Goal: Information Seeking & Learning: Learn about a topic

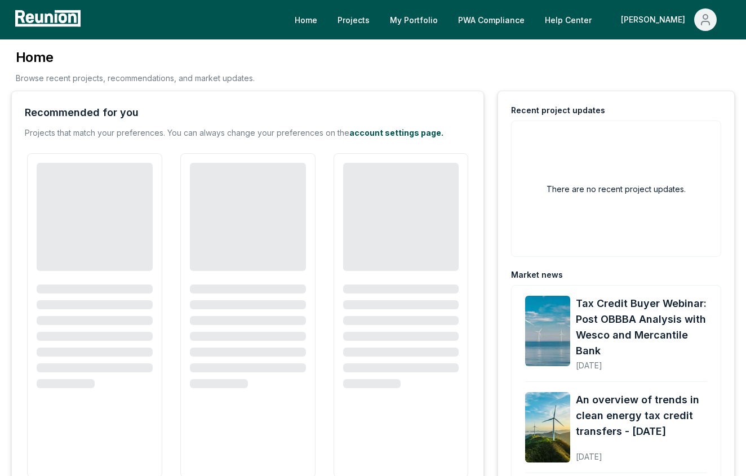
click at [685, 26] on div "[PERSON_NAME]" at bounding box center [655, 19] width 69 height 23
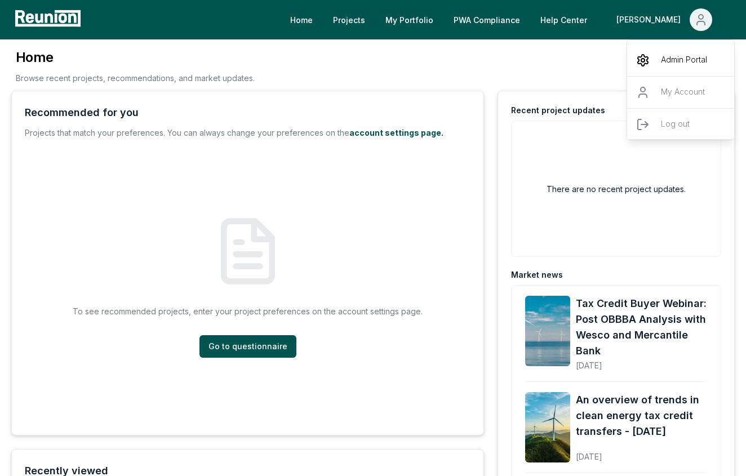
click at [689, 54] on p "Admin Portal" at bounding box center [684, 61] width 46 height 14
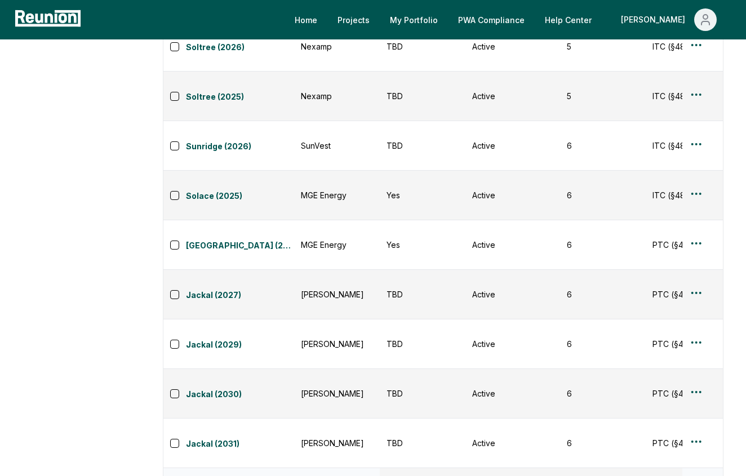
scroll to position [383, 0]
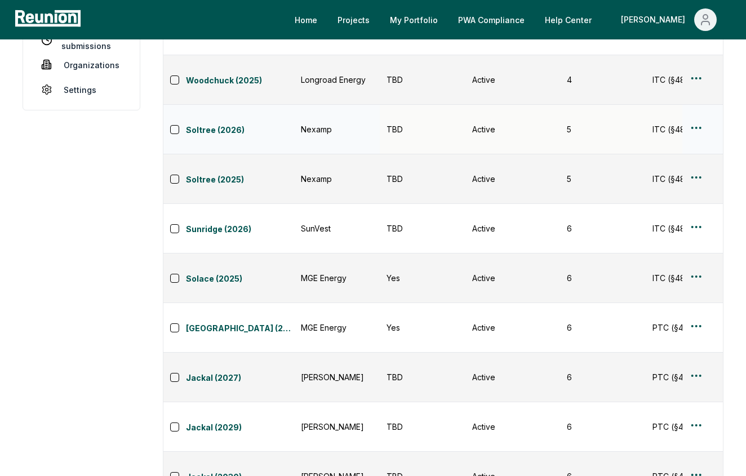
scroll to position [141, 0]
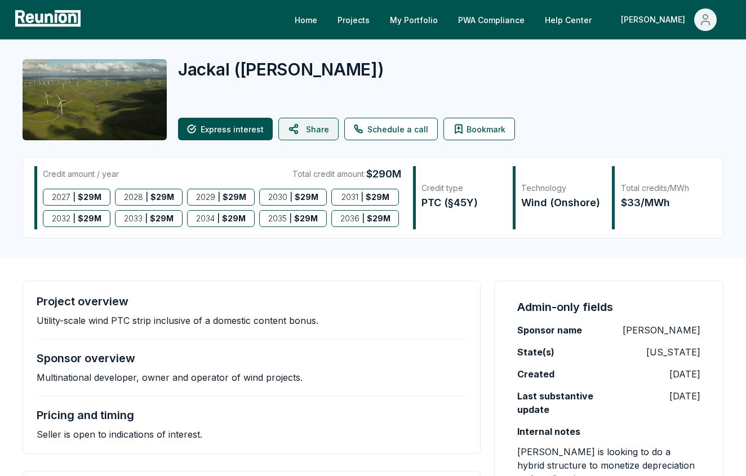
click at [300, 128] on button "Share" at bounding box center [308, 129] width 60 height 23
click at [306, 130] on button "Share" at bounding box center [308, 129] width 60 height 23
drag, startPoint x: 450, startPoint y: 205, endPoint x: 474, endPoint y: 204, distance: 23.7
click at [474, 204] on div "PTC (§45Y)" at bounding box center [460, 203] width 79 height 16
copy div "§45Y"
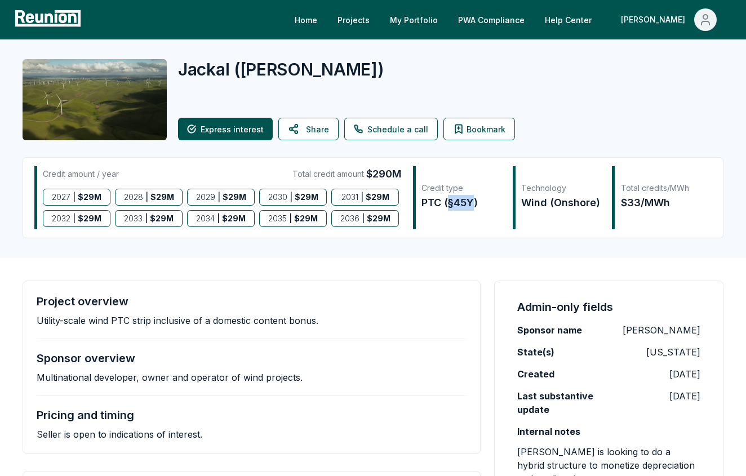
copy div "§45Y"
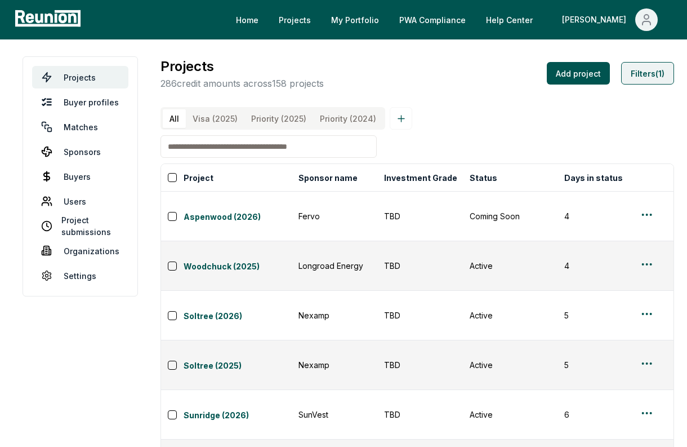
click at [659, 73] on button "Filters (1)" at bounding box center [647, 73] width 53 height 23
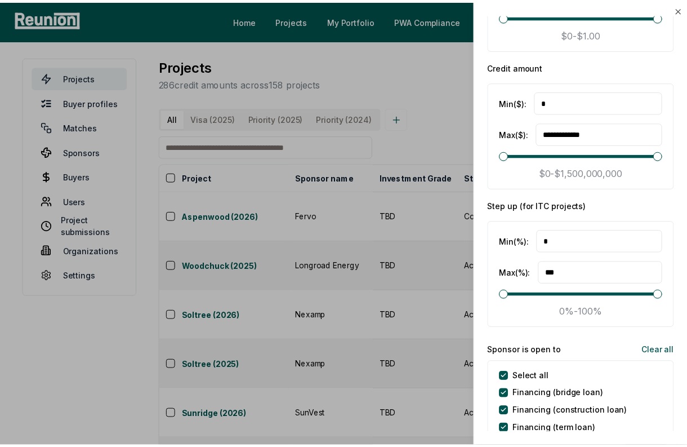
scroll to position [2007, 0]
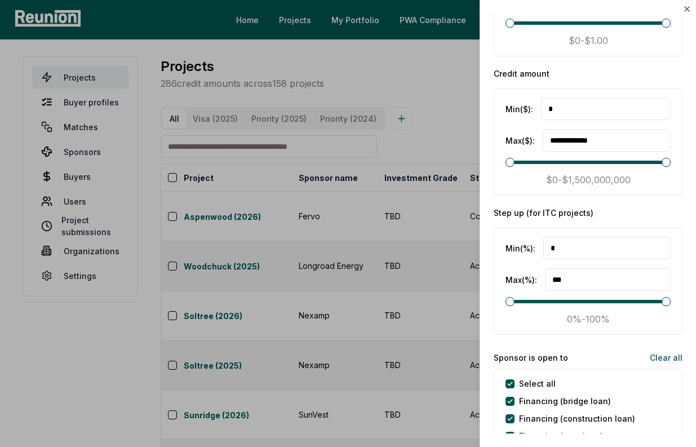
drag, startPoint x: 583, startPoint y: 115, endPoint x: 547, endPoint y: 108, distance: 36.7
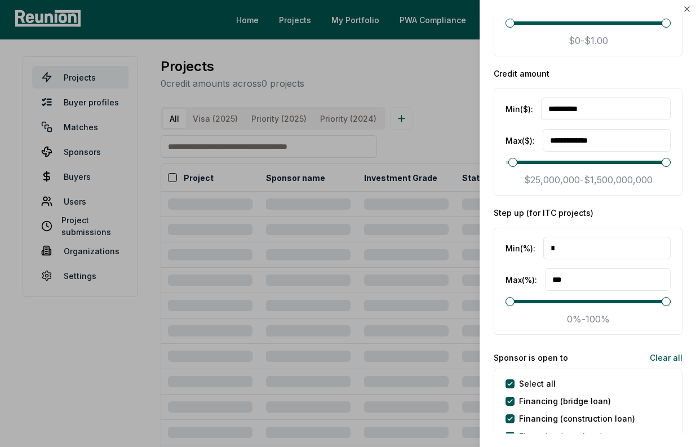
type input "**********"
click at [596, 12] on input "**********" at bounding box center [606, 1] width 128 height 23
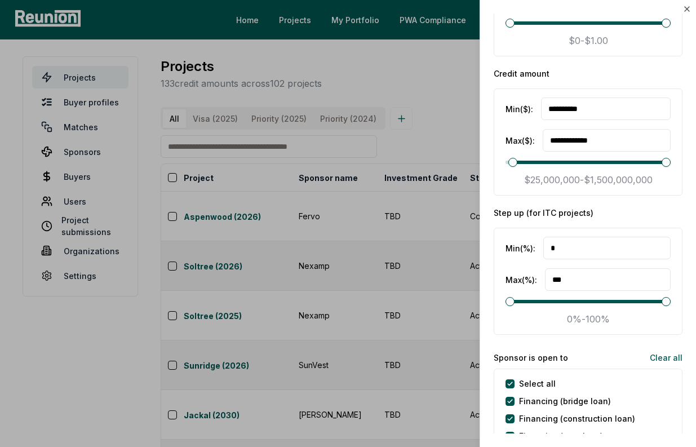
click at [522, 133] on div "**********" at bounding box center [587, 140] width 165 height 23
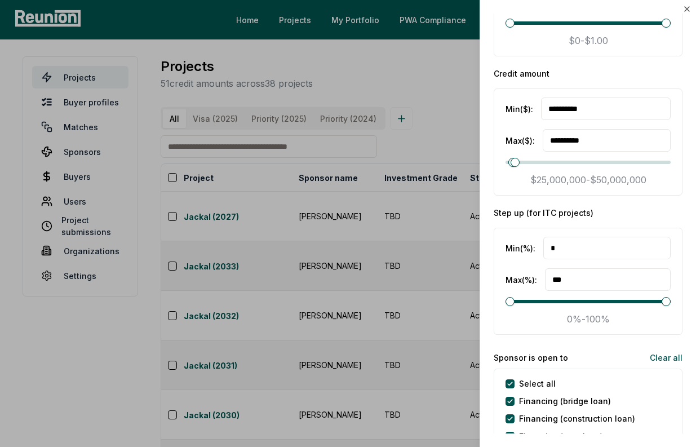
type input "**********"
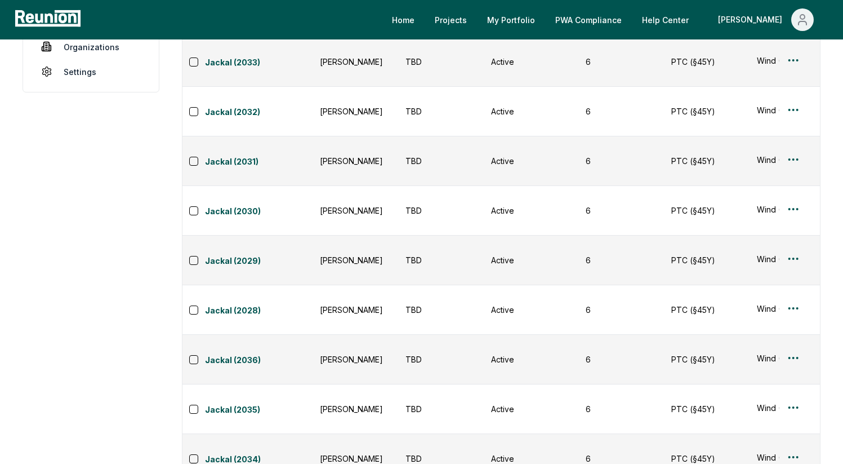
scroll to position [206, 0]
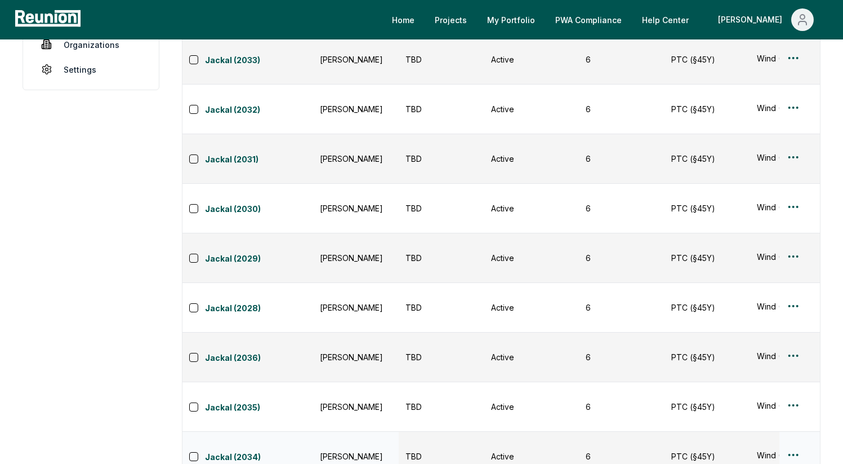
click at [404, 431] on td "TBD" at bounding box center [442, 456] width 86 height 50
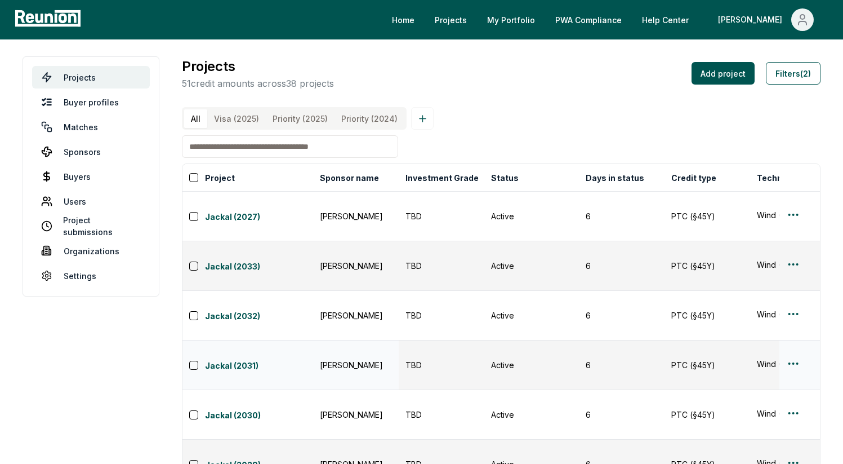
scroll to position [2, 0]
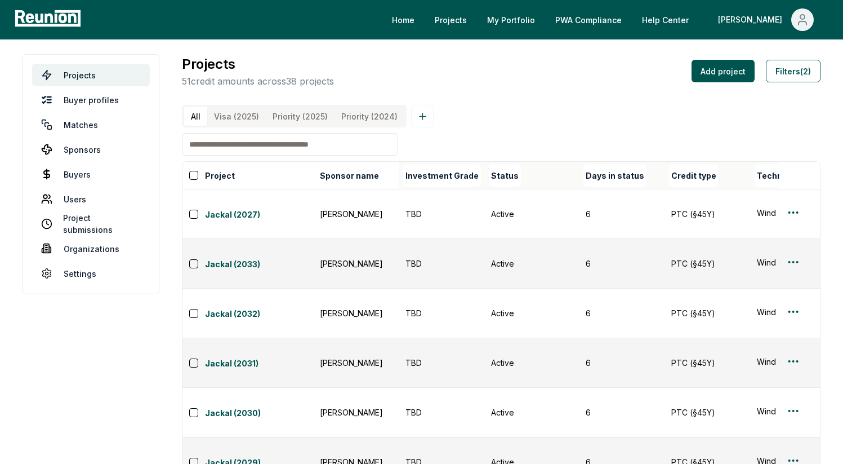
click at [745, 174] on th at bounding box center [799, 176] width 41 height 28
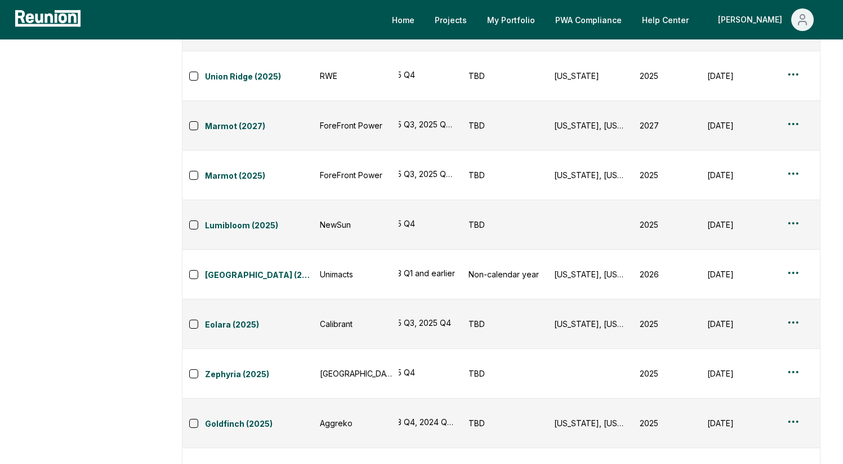
scroll to position [0, 921]
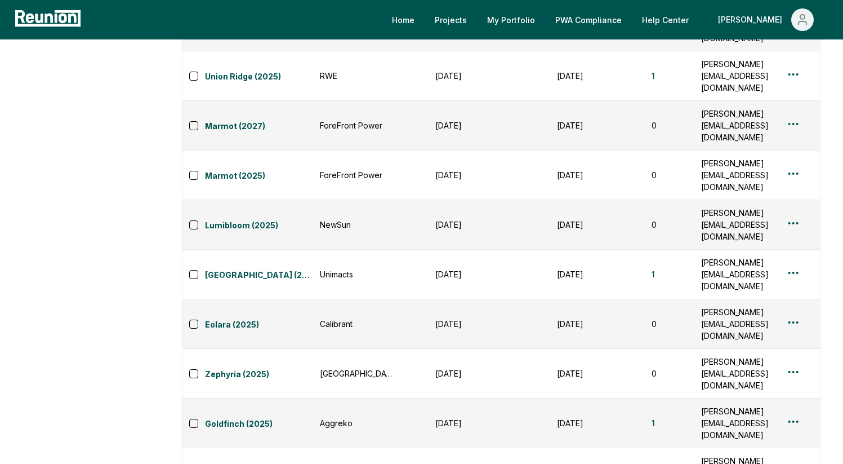
drag, startPoint x: 746, startPoint y: 237, endPoint x: 585, endPoint y: 284, distance: 167.9
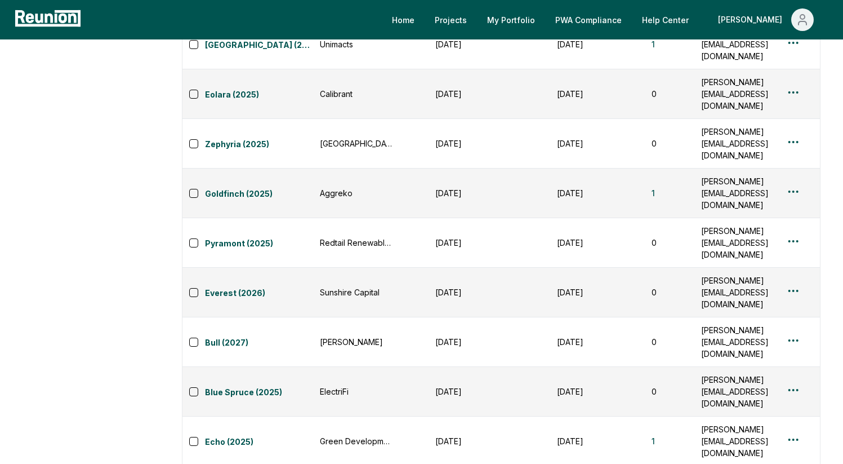
drag, startPoint x: 554, startPoint y: 303, endPoint x: 213, endPoint y: 291, distance: 341.5
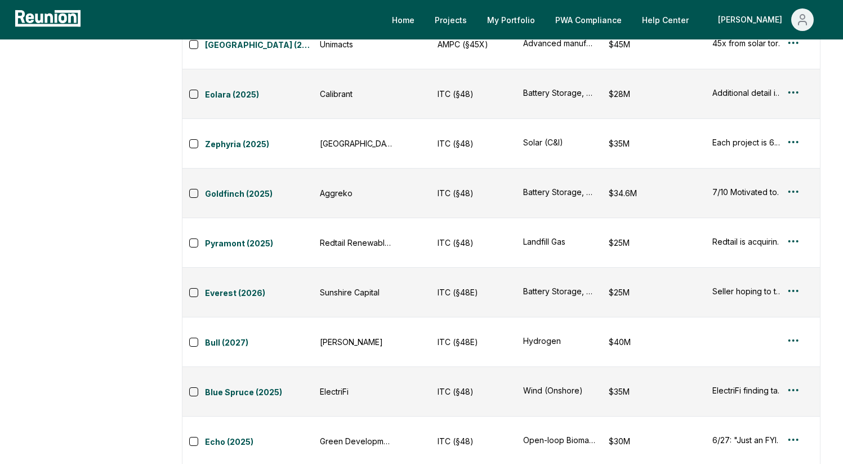
scroll to position [0, 278]
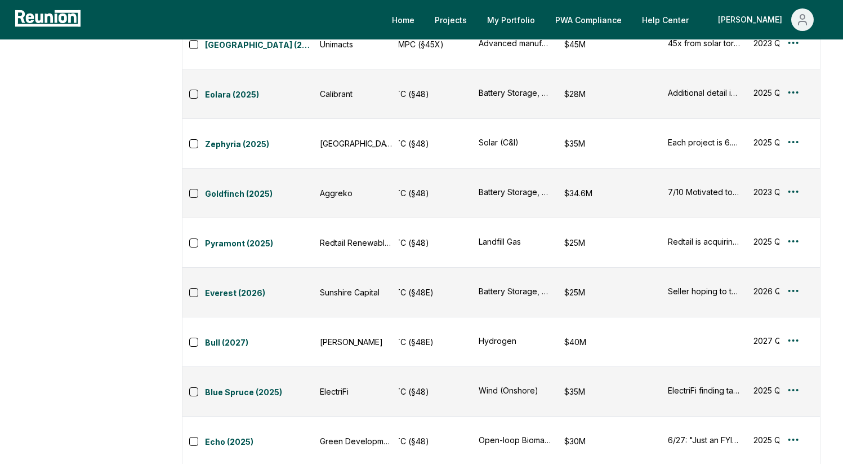
drag, startPoint x: 368, startPoint y: 154, endPoint x: 786, endPoint y: 148, distance: 417.4
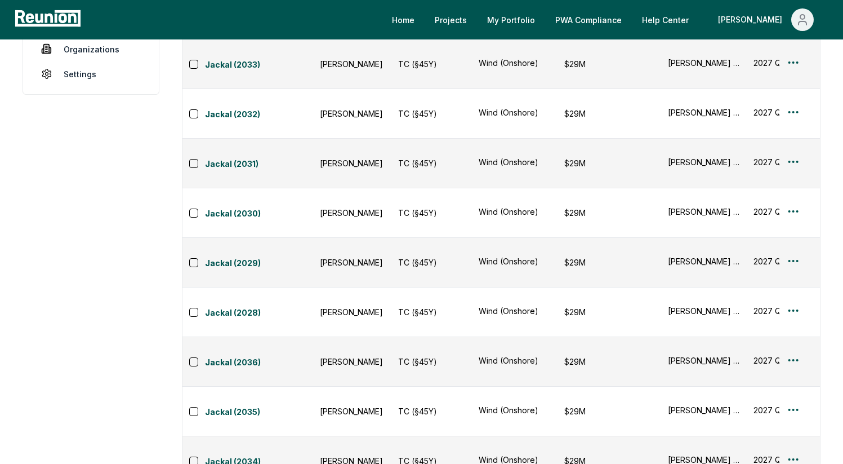
scroll to position [206, 0]
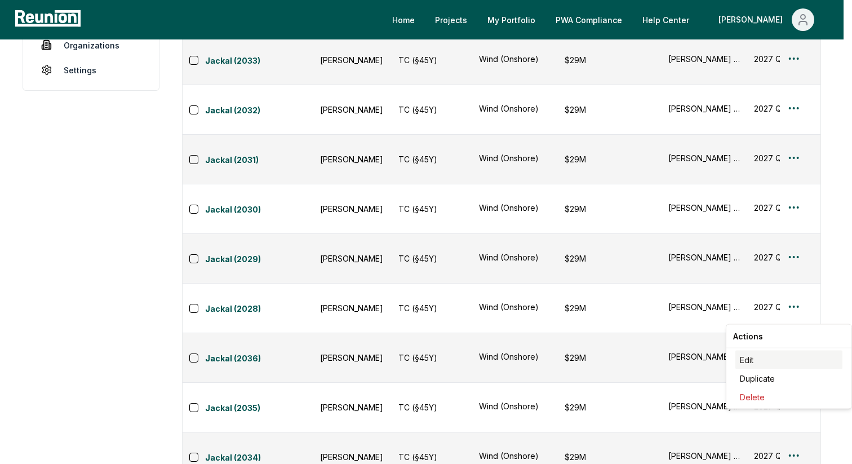
click at [745, 354] on div "Edit" at bounding box center [788, 359] width 107 height 19
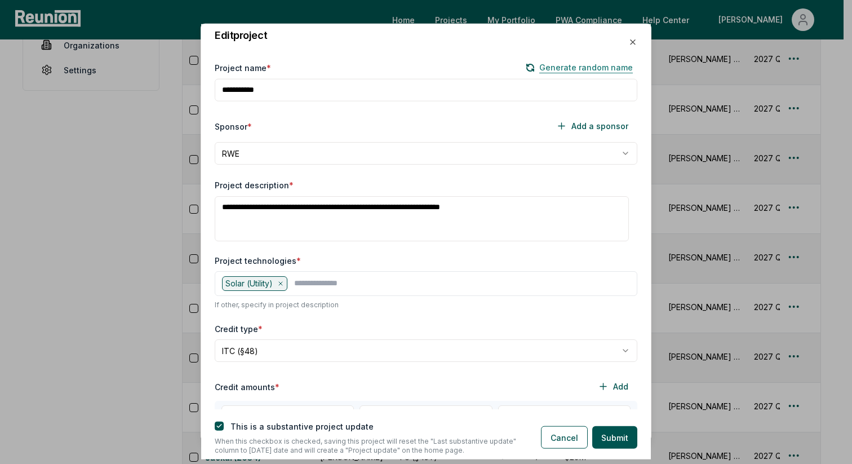
click at [547, 64] on button "Generate random name" at bounding box center [579, 67] width 116 height 14
type input "*******"
click at [218, 426] on button "button" at bounding box center [219, 425] width 9 height 9
click at [598, 439] on button "Submit" at bounding box center [614, 437] width 45 height 23
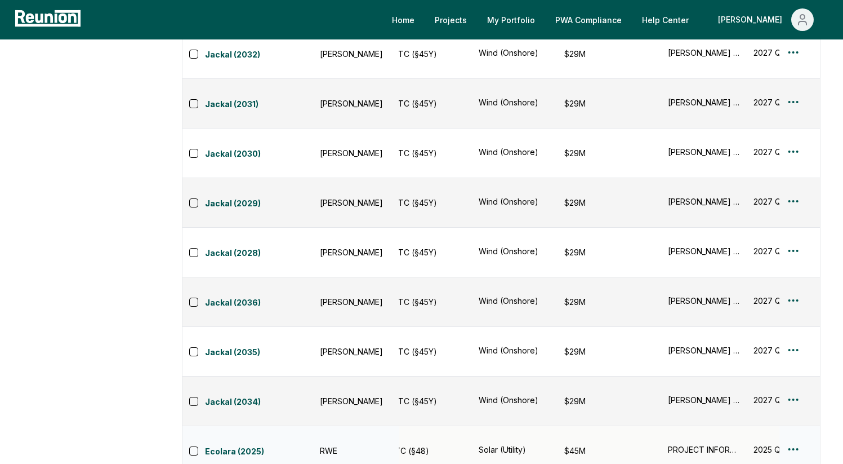
scroll to position [261, 0]
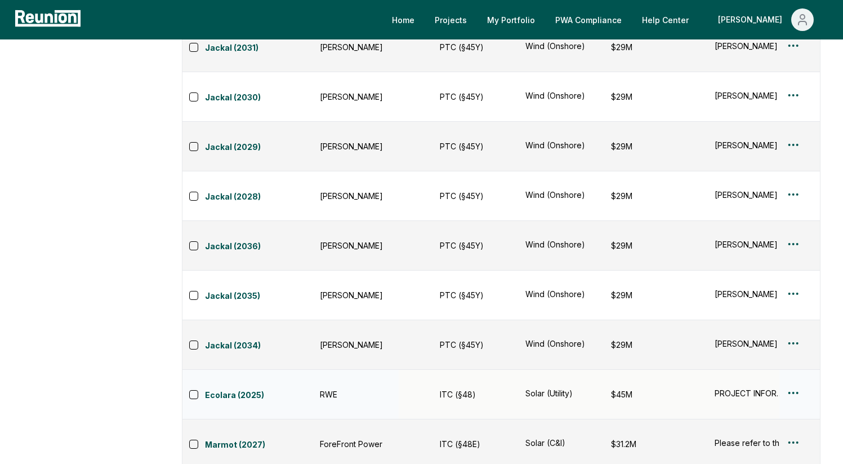
scroll to position [0, 0]
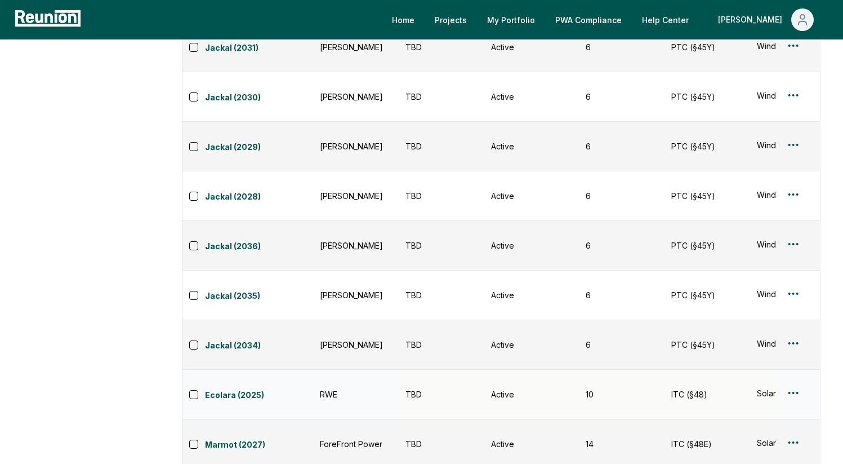
drag, startPoint x: 385, startPoint y: 422, endPoint x: 803, endPoint y: 414, distance: 418.0
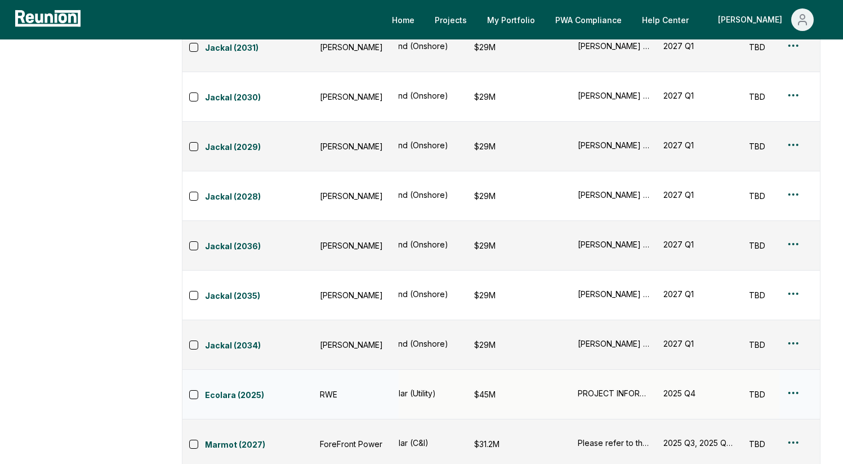
scroll to position [0, 366]
drag, startPoint x: 705, startPoint y: 390, endPoint x: 537, endPoint y: 377, distance: 168.3
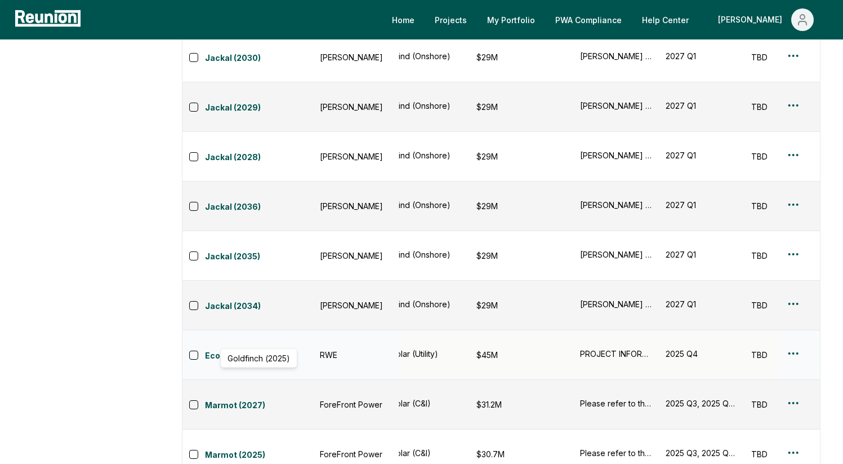
scroll to position [359, 0]
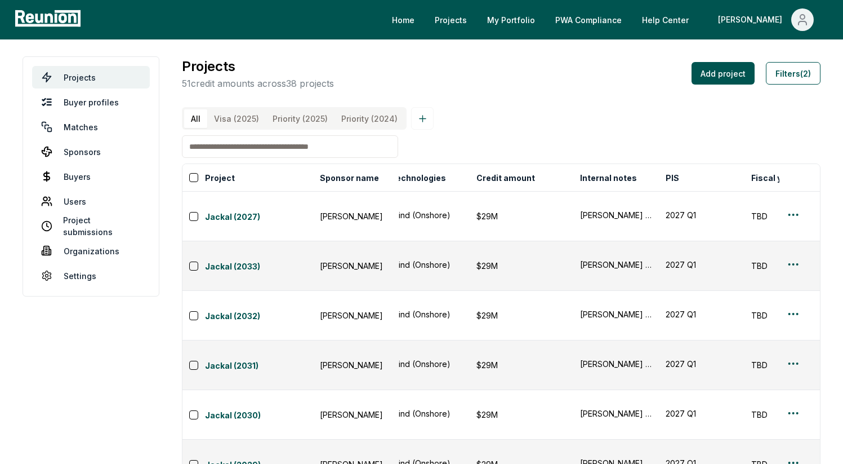
click at [315, 118] on \(2025\) "Priority (2025)" at bounding box center [300, 118] width 69 height 19
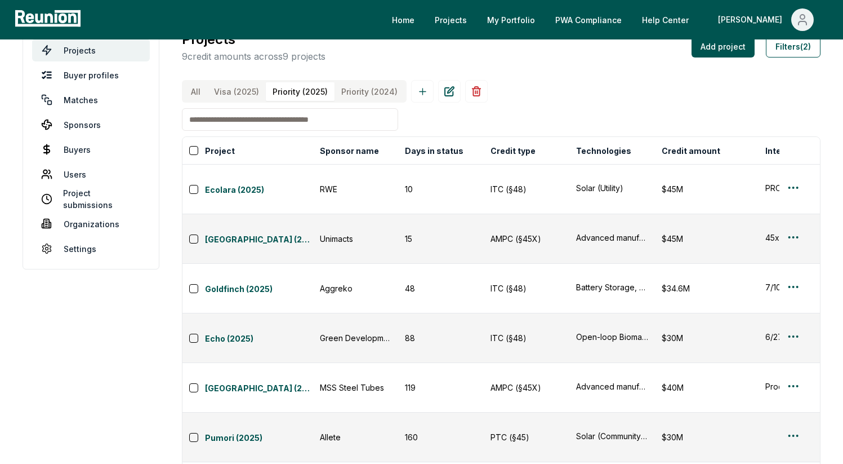
scroll to position [37, 0]
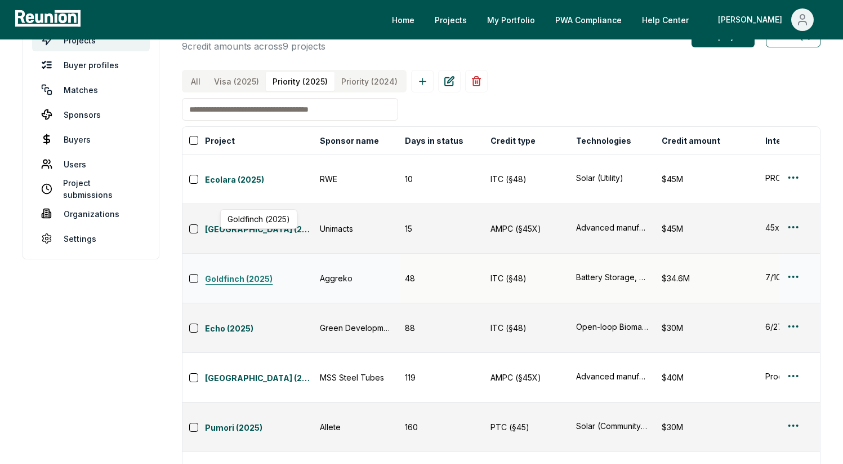
click at [266, 273] on link "Goldfinch (2025)" at bounding box center [259, 280] width 108 height 14
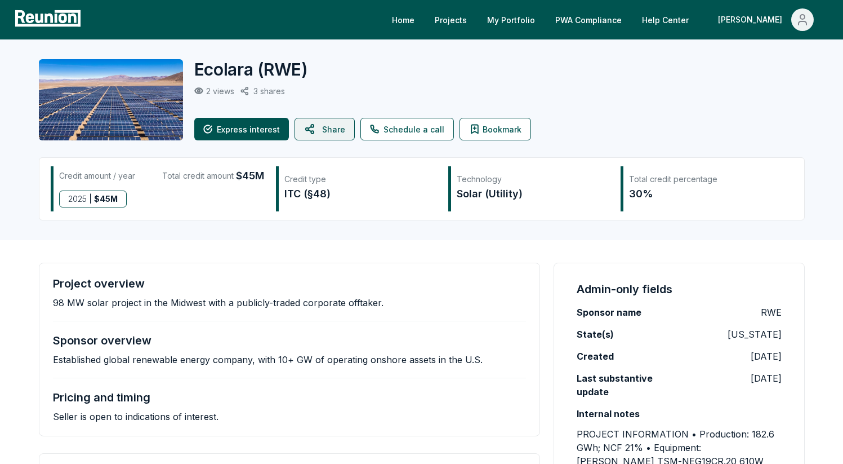
click at [330, 134] on button "Share" at bounding box center [325, 129] width 60 height 23
drag, startPoint x: 308, startPoint y: 194, endPoint x: 324, endPoint y: 194, distance: 15.8
click at [324, 194] on div "ITC (§48)" at bounding box center [360, 194] width 152 height 16
copy div "§48"
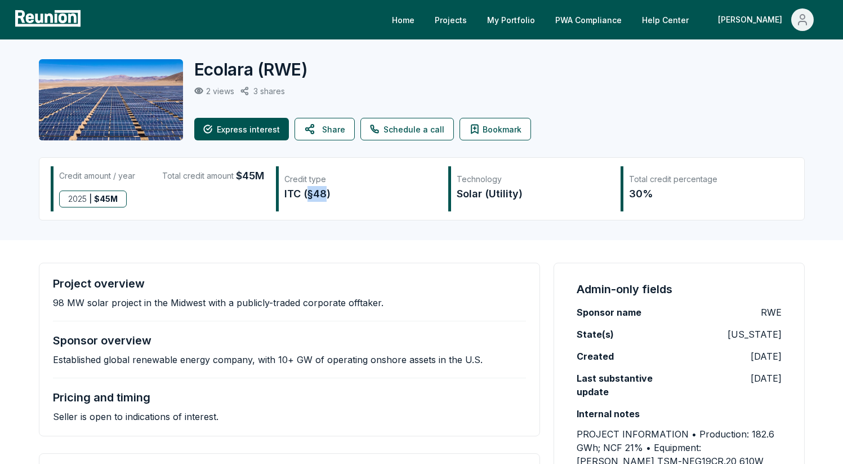
drag, startPoint x: 308, startPoint y: 195, endPoint x: 328, endPoint y: 194, distance: 19.7
click at [328, 194] on div "ITC (§48)" at bounding box center [360, 194] width 152 height 16
copy div "§48"
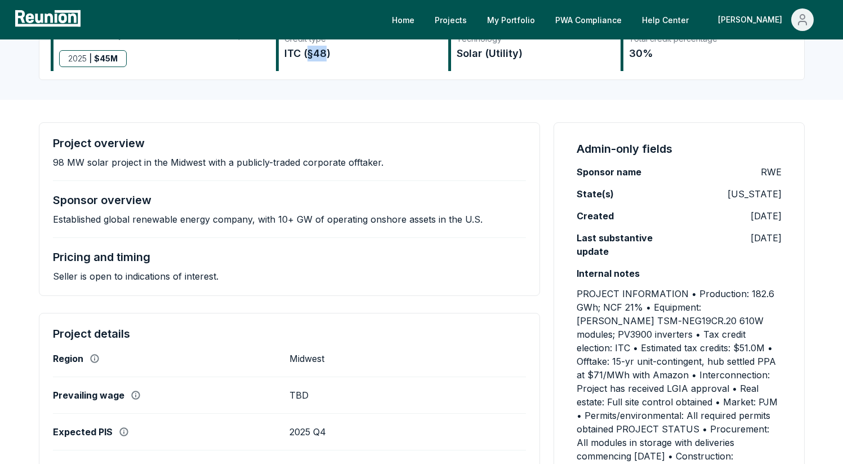
scroll to position [82, 0]
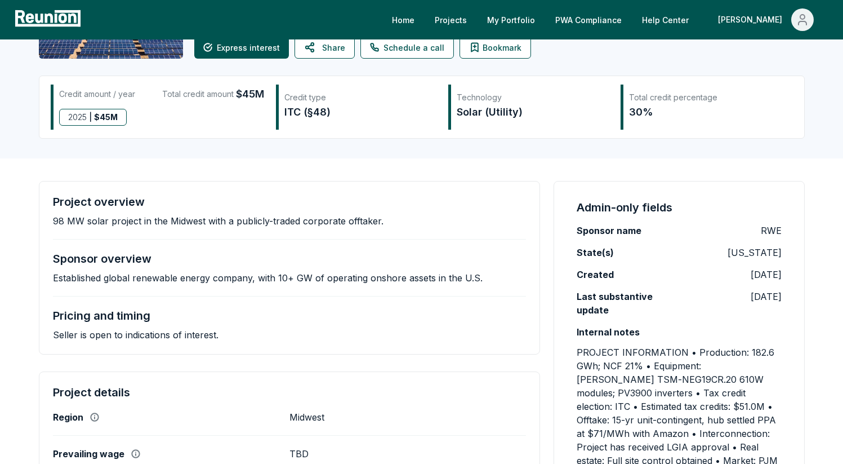
click at [171, 216] on p "98 MW solar project in the Midwest with a publicly-traded corporate offtaker." at bounding box center [218, 220] width 331 height 11
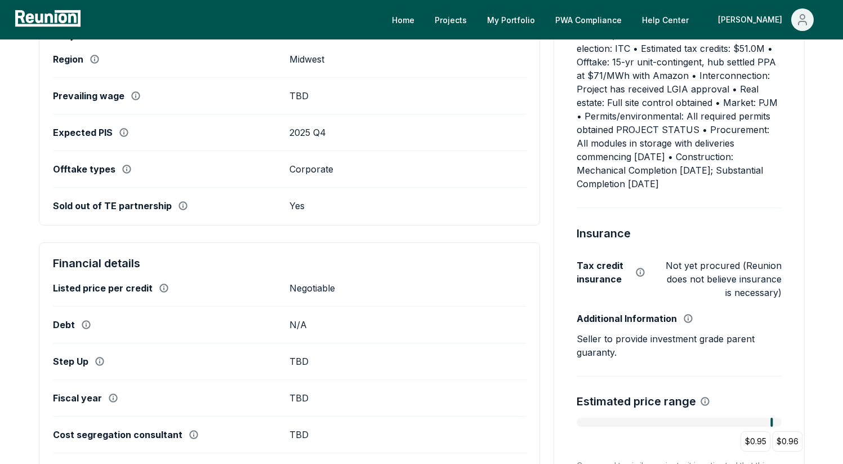
scroll to position [442, 0]
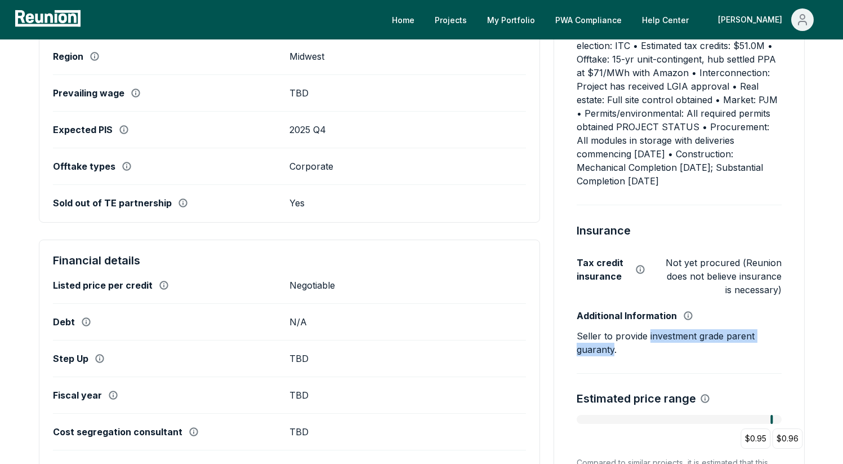
drag, startPoint x: 648, startPoint y: 324, endPoint x: 613, endPoint y: 335, distance: 36.5
click at [613, 335] on p "Seller to provide investment grade parent guaranty." at bounding box center [679, 342] width 204 height 27
copy p "investment grade parent guaranty"
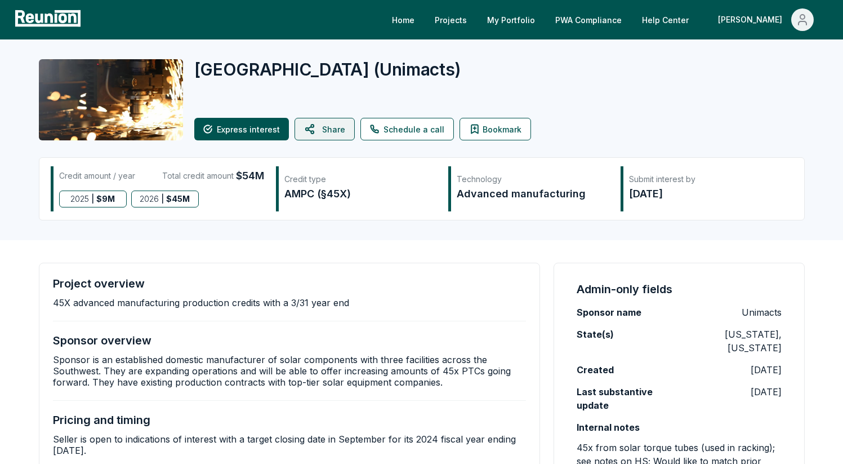
click at [320, 131] on button "Share" at bounding box center [325, 129] width 60 height 23
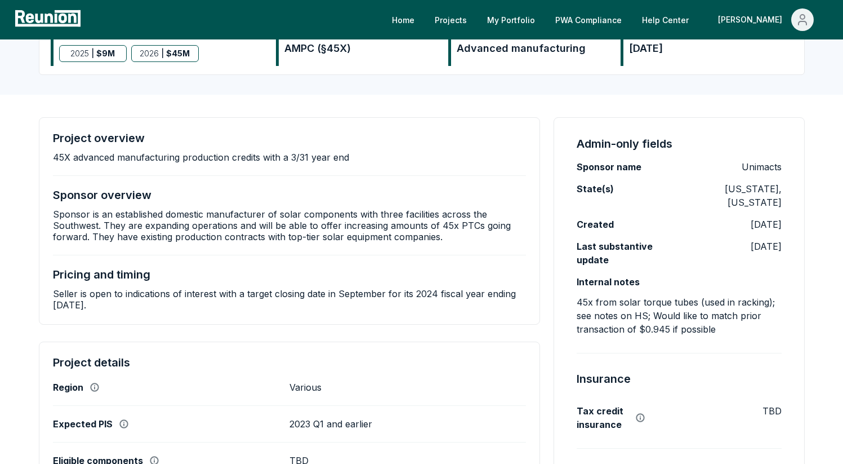
scroll to position [102, 0]
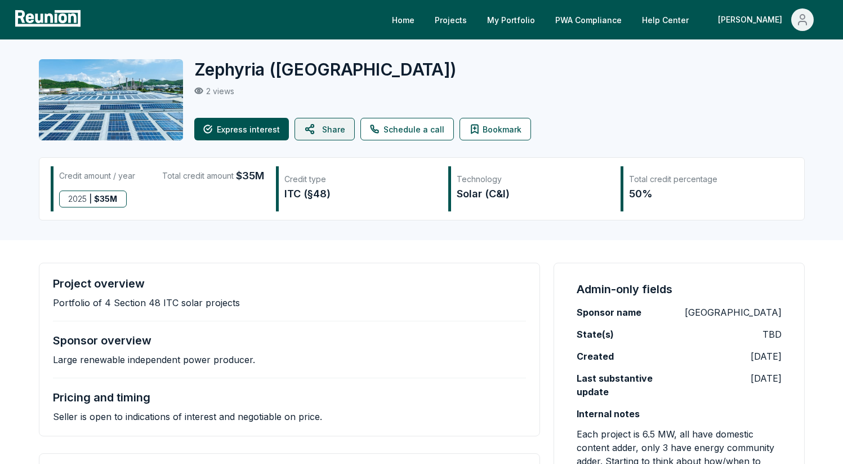
click at [336, 132] on button "Share" at bounding box center [325, 129] width 60 height 23
click at [329, 136] on button "Share" at bounding box center [325, 129] width 60 height 23
click at [314, 133] on icon at bounding box center [311, 128] width 14 height 27
drag, startPoint x: 53, startPoint y: 304, endPoint x: 255, endPoint y: 306, distance: 201.7
click at [255, 306] on div "Project overview Portfolio of 4 Section 48 ITC solar projects" at bounding box center [290, 293] width 474 height 32
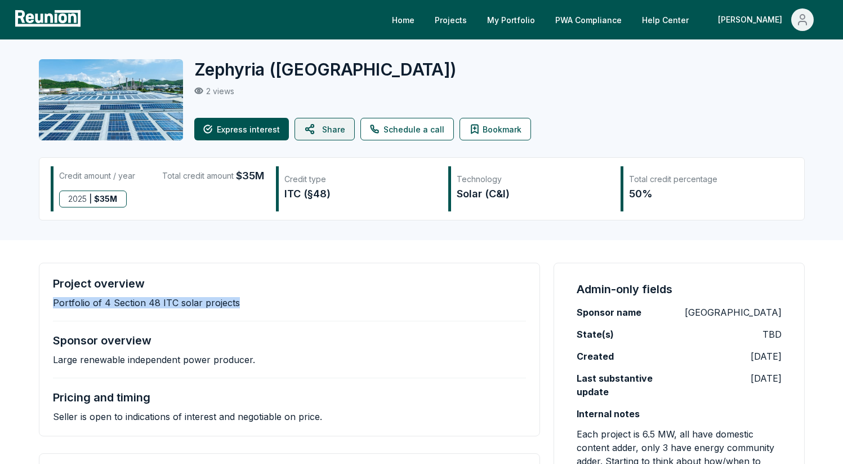
copy p "Portfolio of 4 Section 48 ITC solar projects"
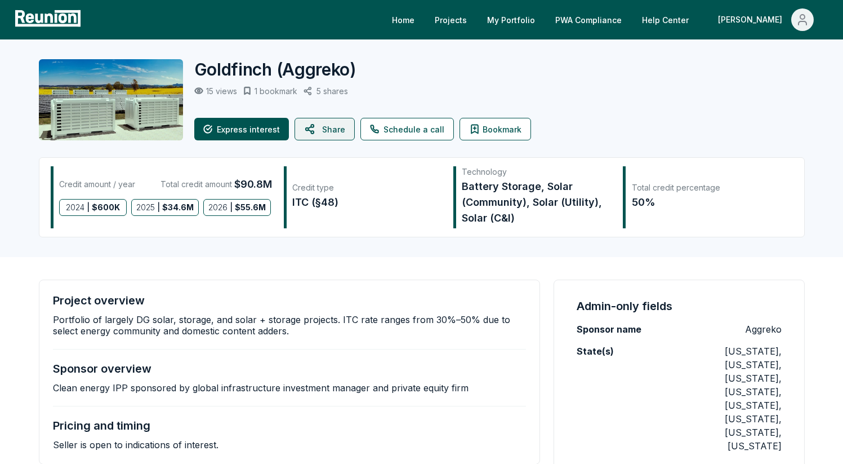
click at [339, 130] on button "Share" at bounding box center [325, 129] width 60 height 23
click at [336, 132] on button "Share" at bounding box center [325, 129] width 60 height 23
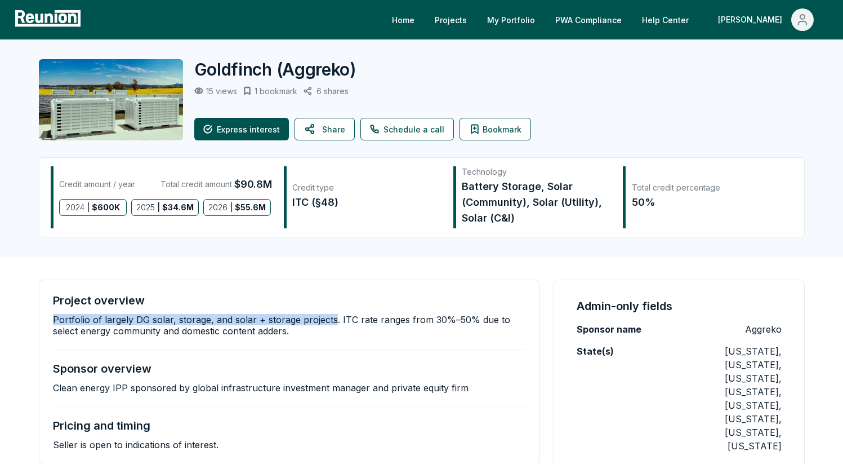
drag, startPoint x: 53, startPoint y: 320, endPoint x: 330, endPoint y: 317, distance: 277.1
click at [330, 317] on p "Portfolio of largely DG solar, storage, and solar + storage projects. ITC rate …" at bounding box center [290, 325] width 474 height 23
copy p "Portfolio of largely DG solar, storage, and solar + storage projects"
